Goal: Communication & Community: Answer question/provide support

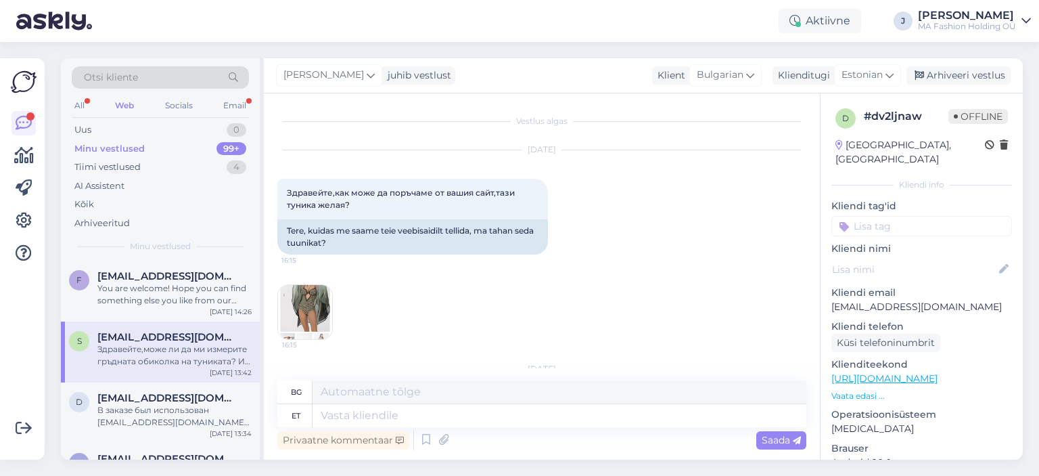
scroll to position [323, 0]
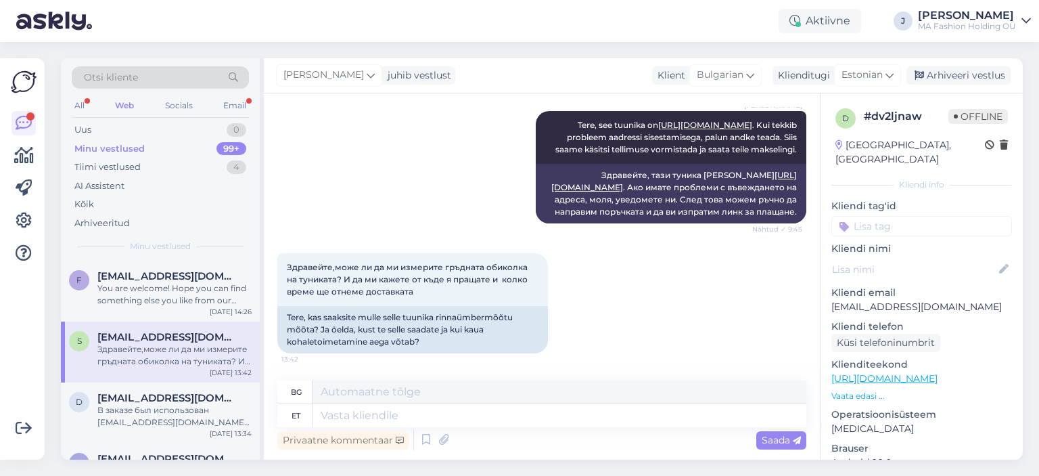
click at [257, 98] on div "Otsi kliente All Web Socials Email Uus 0 Minu vestlused 99+ Tiimi vestlused 4 A…" at bounding box center [160, 159] width 199 height 202
click at [244, 94] on div "Otsi kliente" at bounding box center [160, 81] width 177 height 30
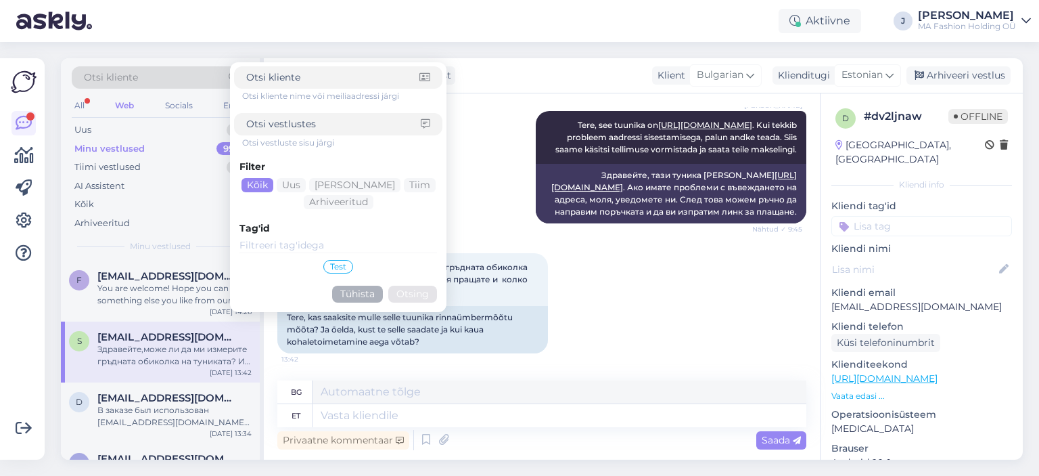
click at [240, 95] on div "Otsi kliente nime või meiliaadressi järgi Otsi vestluste sisu järgi Filter Kõik…" at bounding box center [338, 187] width 208 height 242
click at [238, 102] on div "Otsi kliente nime või meiliaadressi järgi Otsi vestluste sisu järgi Filter Kõik…" at bounding box center [338, 187] width 208 height 242
click at [227, 102] on div "Email" at bounding box center [235, 106] width 28 height 18
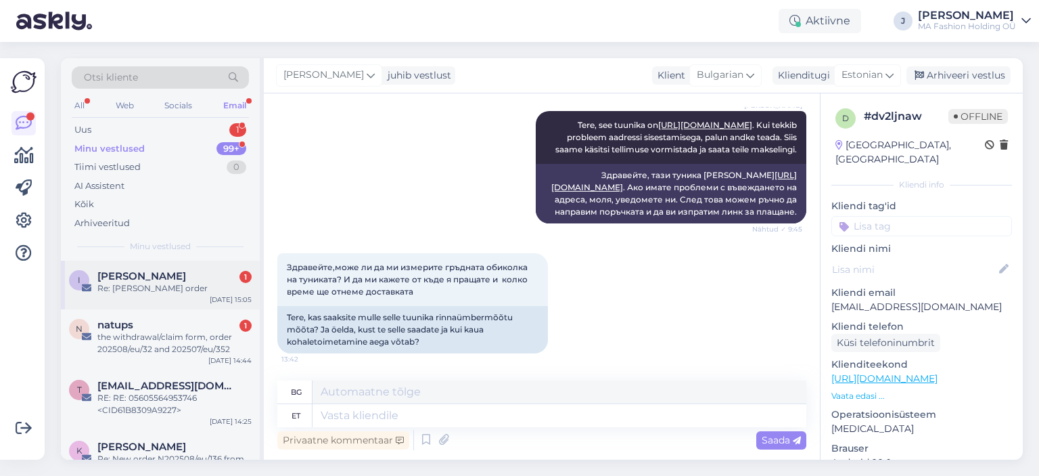
click at [169, 273] on span "[PERSON_NAME]" at bounding box center [141, 276] width 89 height 12
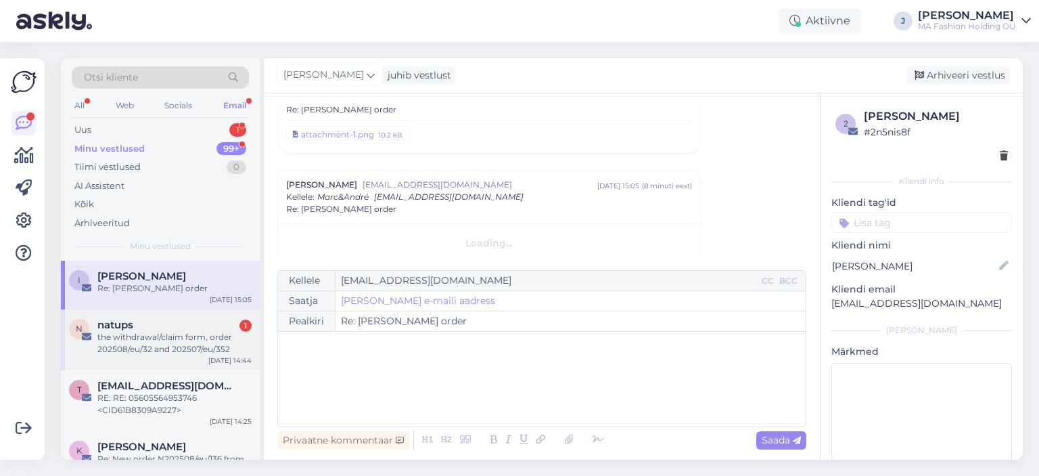
scroll to position [361, 0]
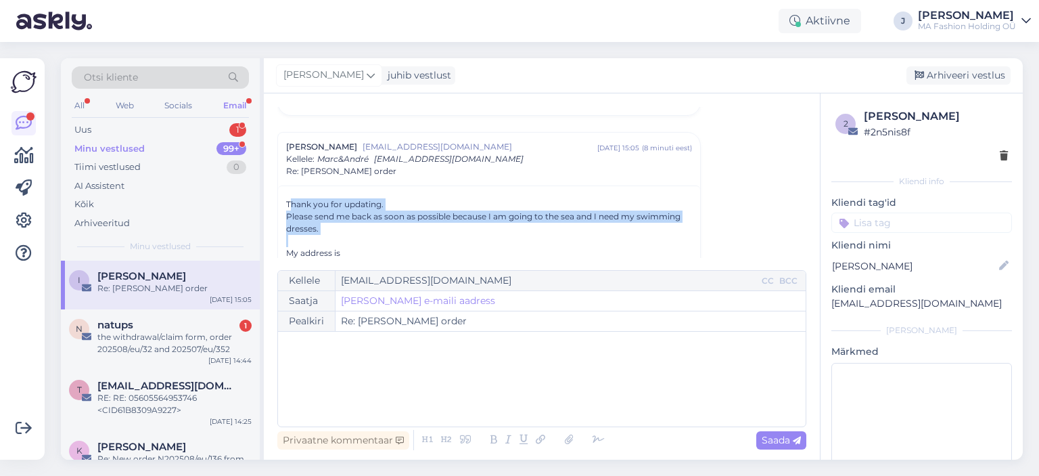
drag, startPoint x: 357, startPoint y: 238, endPoint x: 282, endPoint y: 194, distance: 87.0
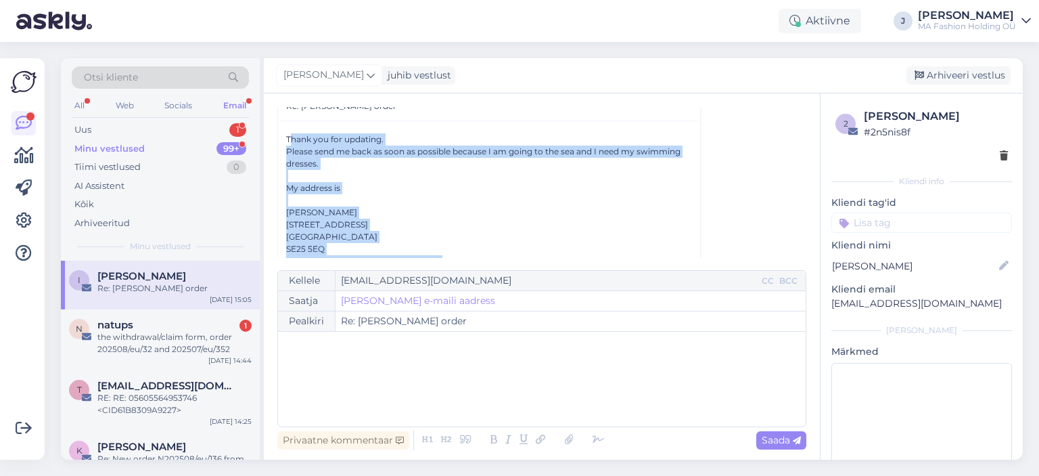
scroll to position [447, 0]
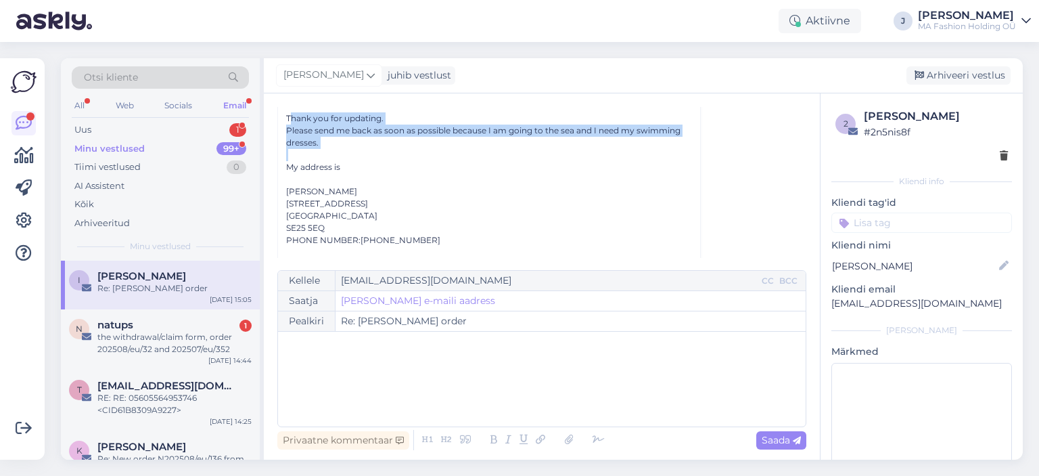
drag, startPoint x: 286, startPoint y: 196, endPoint x: 383, endPoint y: 143, distance: 111.2
click at [383, 143] on div "Please send me back as soon as possible because I am going to the sea and I nee…" at bounding box center [489, 137] width 406 height 24
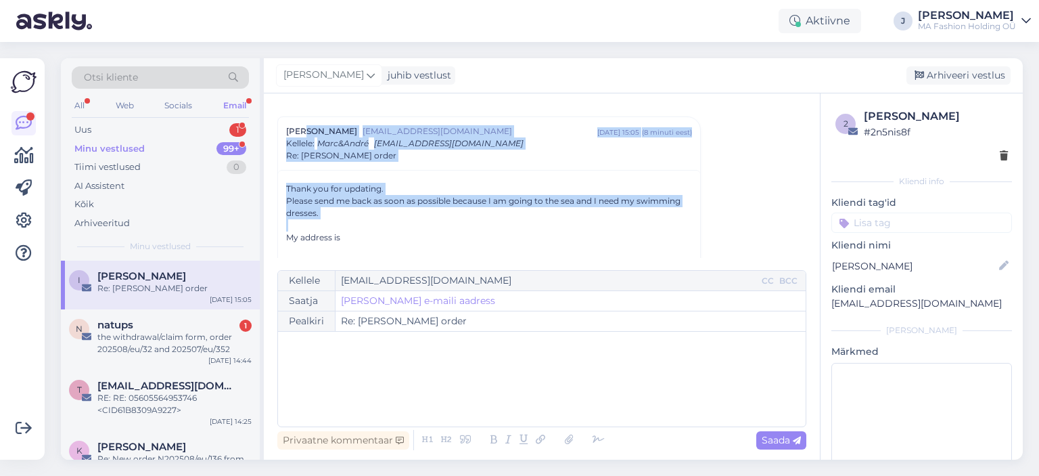
drag, startPoint x: 382, startPoint y: 145, endPoint x: 304, endPoint y: 111, distance: 85.1
click at [305, 110] on div "Vestlus [PERSON_NAME] SMAGINA [EMAIL_ADDRESS][DOMAIN_NAME] juuli 26 23:18 ( 18 …" at bounding box center [547, 182] width 541 height 151
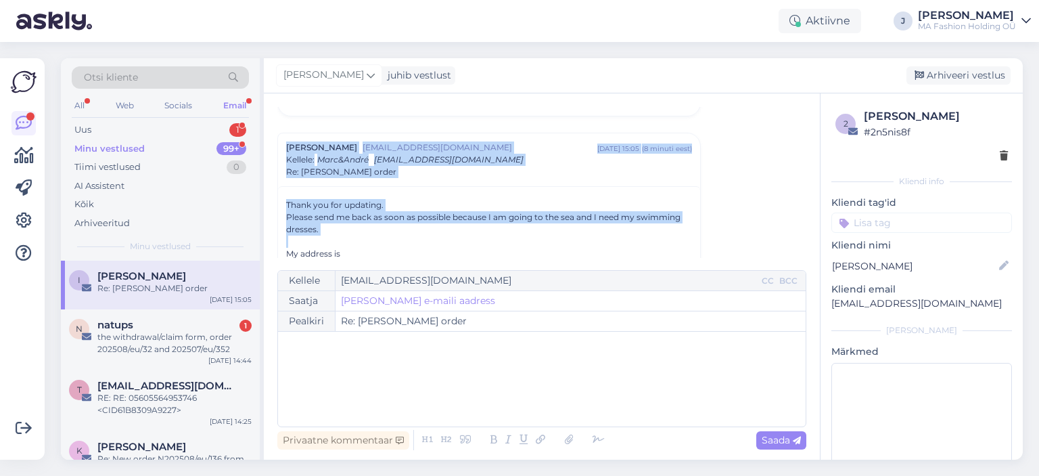
click at [344, 228] on div "Please send me back as soon as possible because I am going to the sea and I nee…" at bounding box center [489, 223] width 406 height 24
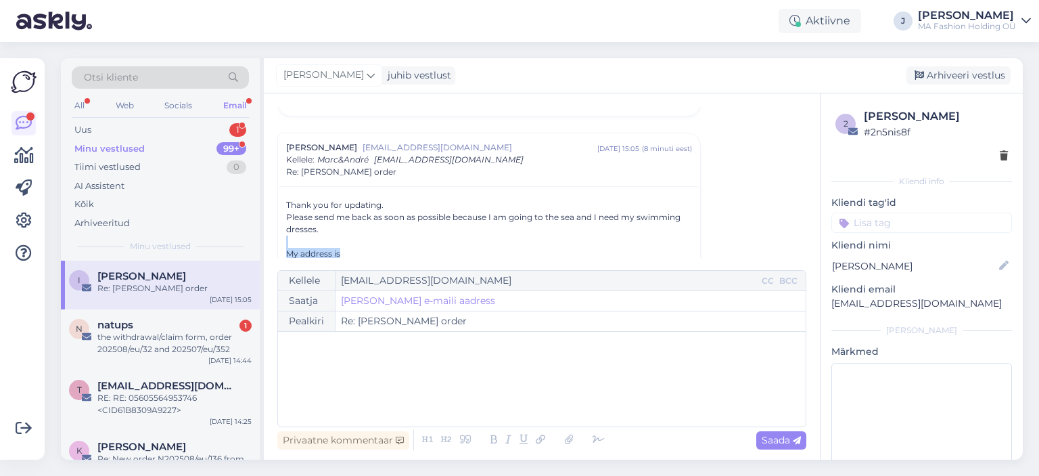
drag, startPoint x: 355, startPoint y: 248, endPoint x: 313, endPoint y: 215, distance: 52.5
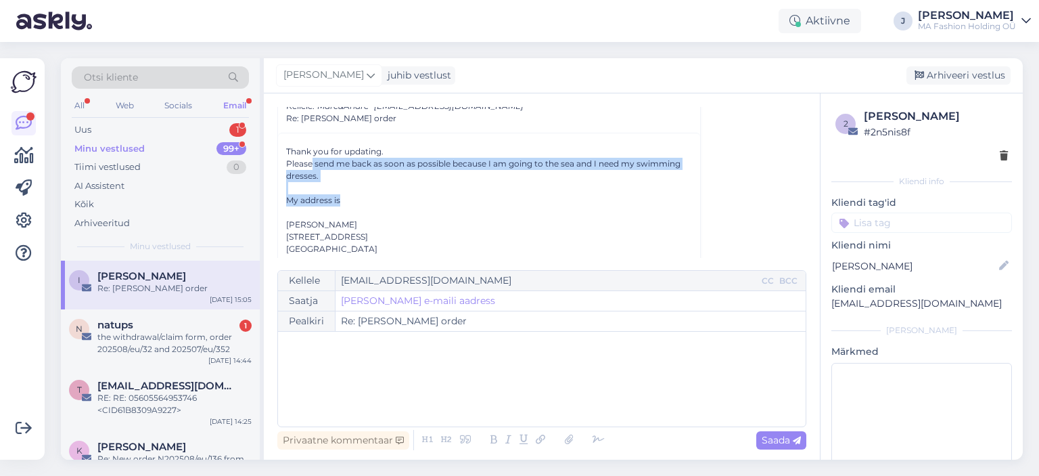
scroll to position [495, 0]
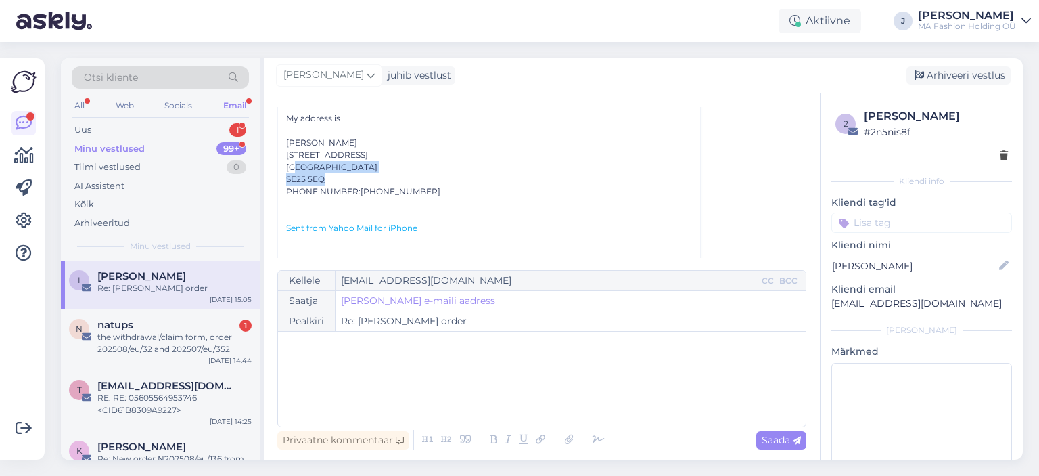
drag, startPoint x: 340, startPoint y: 179, endPoint x: 293, endPoint y: 163, distance: 49.2
click at [299, 164] on div "[GEOGRAPHIC_DATA]" at bounding box center [489, 167] width 406 height 12
drag, startPoint x: 436, startPoint y: 192, endPoint x: 281, endPoint y: 118, distance: 171.9
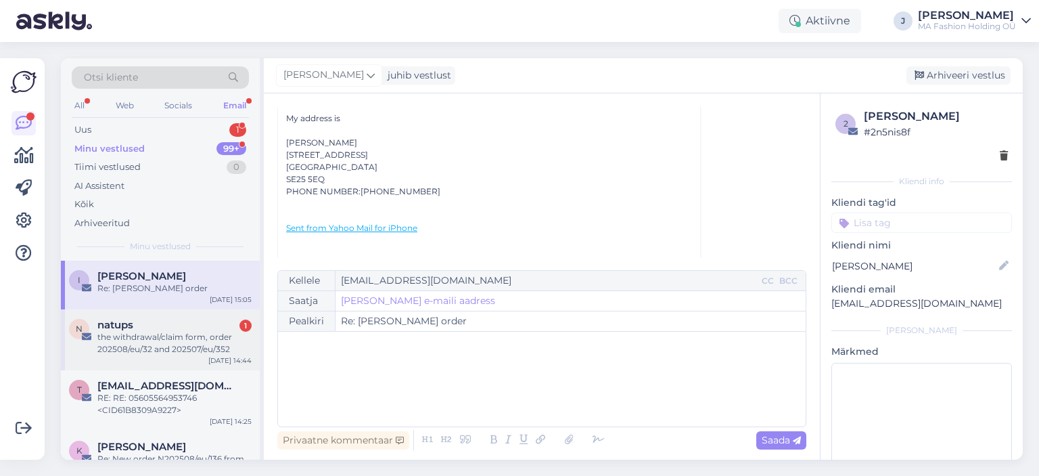
click at [153, 332] on div "the withdrawal/claim form, order 202508/eu/32 and 202507/eu/352" at bounding box center [174, 343] width 154 height 24
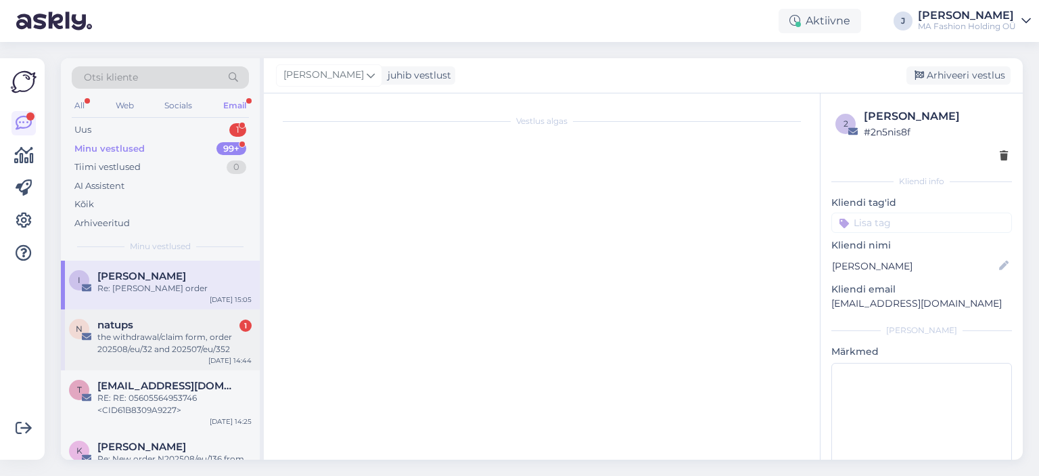
scroll to position [101, 0]
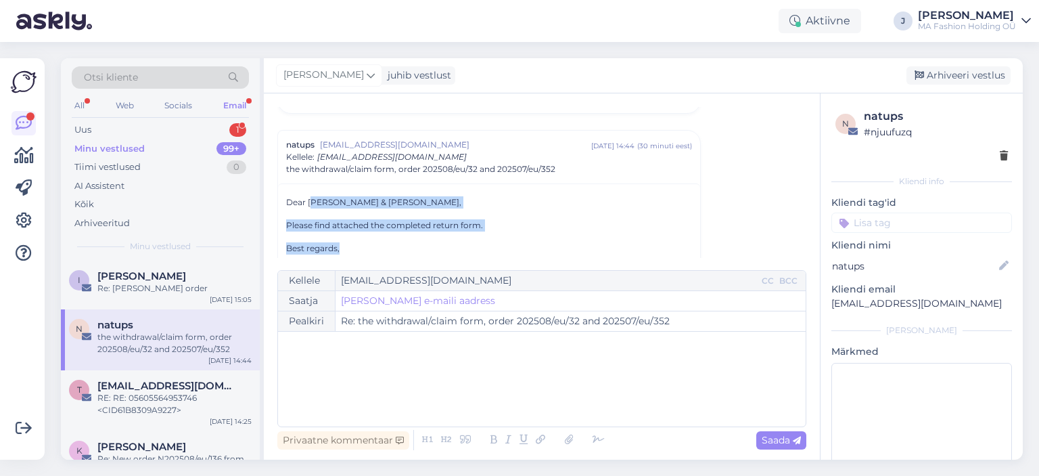
drag, startPoint x: 411, startPoint y: 241, endPoint x: 311, endPoint y: 187, distance: 113.9
click at [311, 187] on div "Dear [PERSON_NAME] & [PERSON_NAME], Please find attached the completed return f…" at bounding box center [489, 271] width 422 height 176
click at [317, 229] on p "Please find attached the completed return form." at bounding box center [489, 225] width 406 height 12
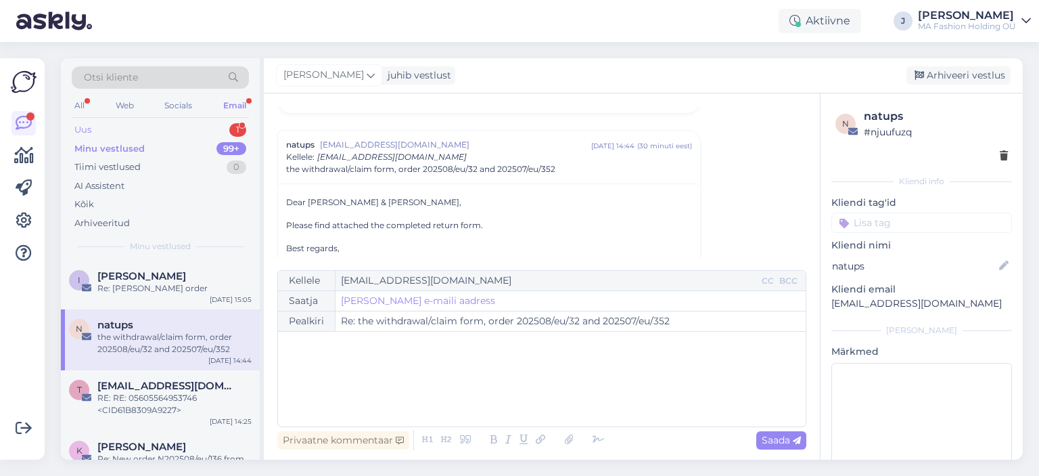
click at [204, 127] on div "Uus 1" at bounding box center [160, 129] width 177 height 19
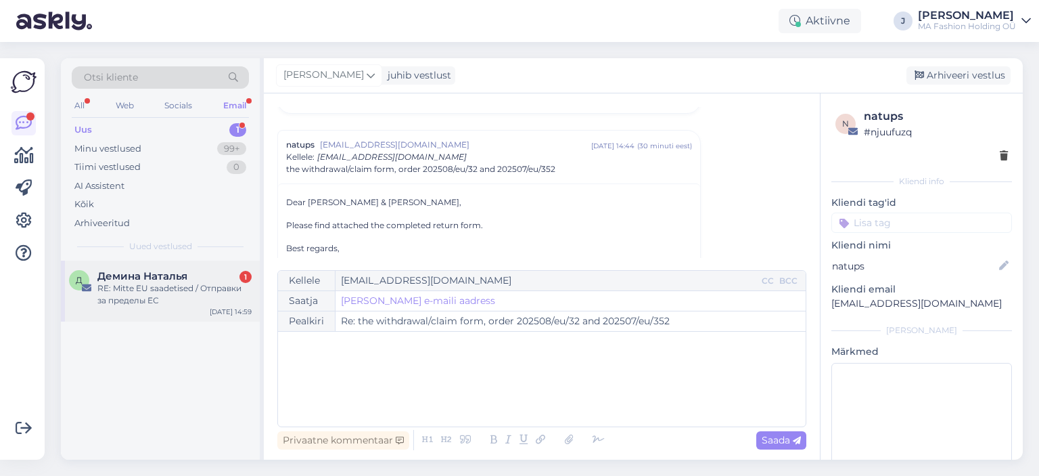
click at [187, 279] on div "Демина Наталья 1" at bounding box center [174, 276] width 154 height 12
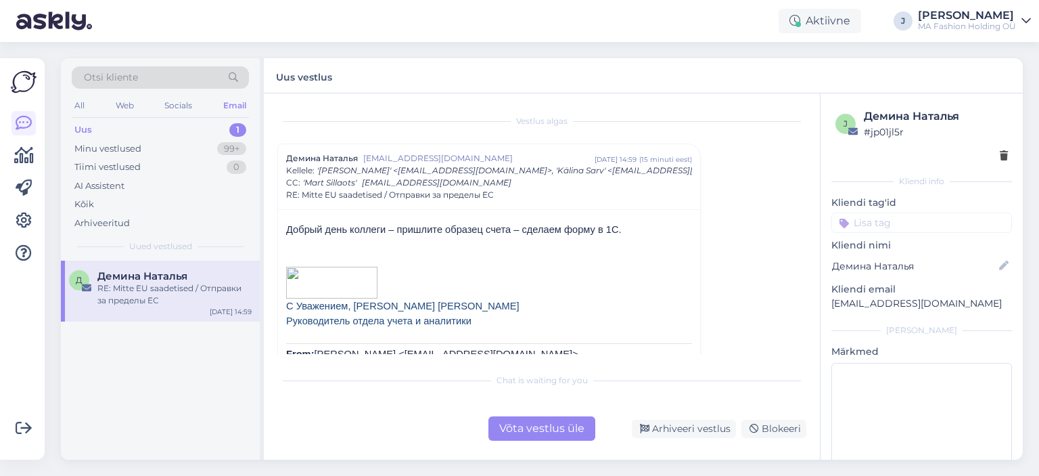
click at [520, 430] on div "Võta vestlus üle" at bounding box center [542, 428] width 107 height 24
